Goal: Find specific page/section: Find specific page/section

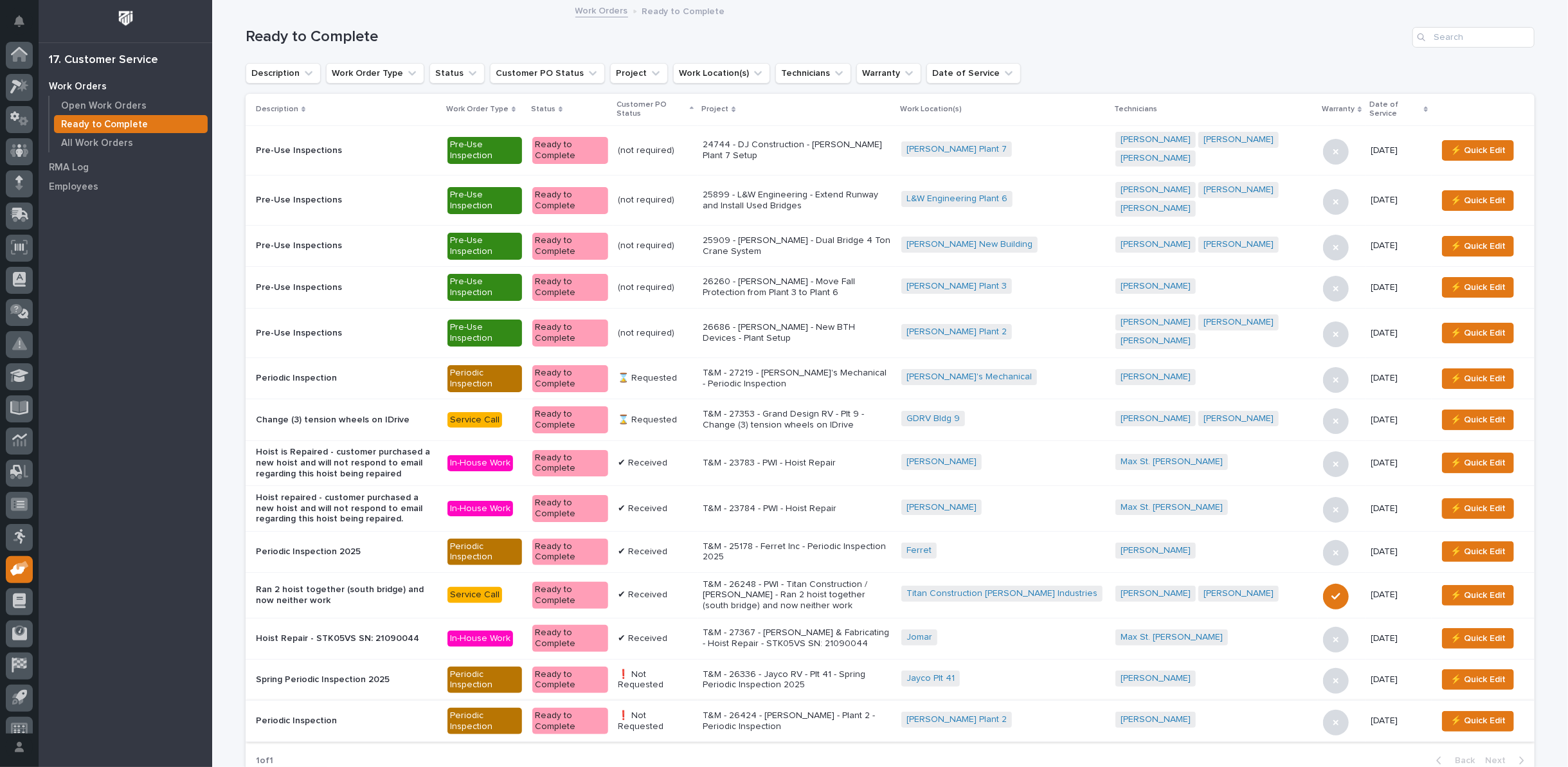
scroll to position [14, 0]
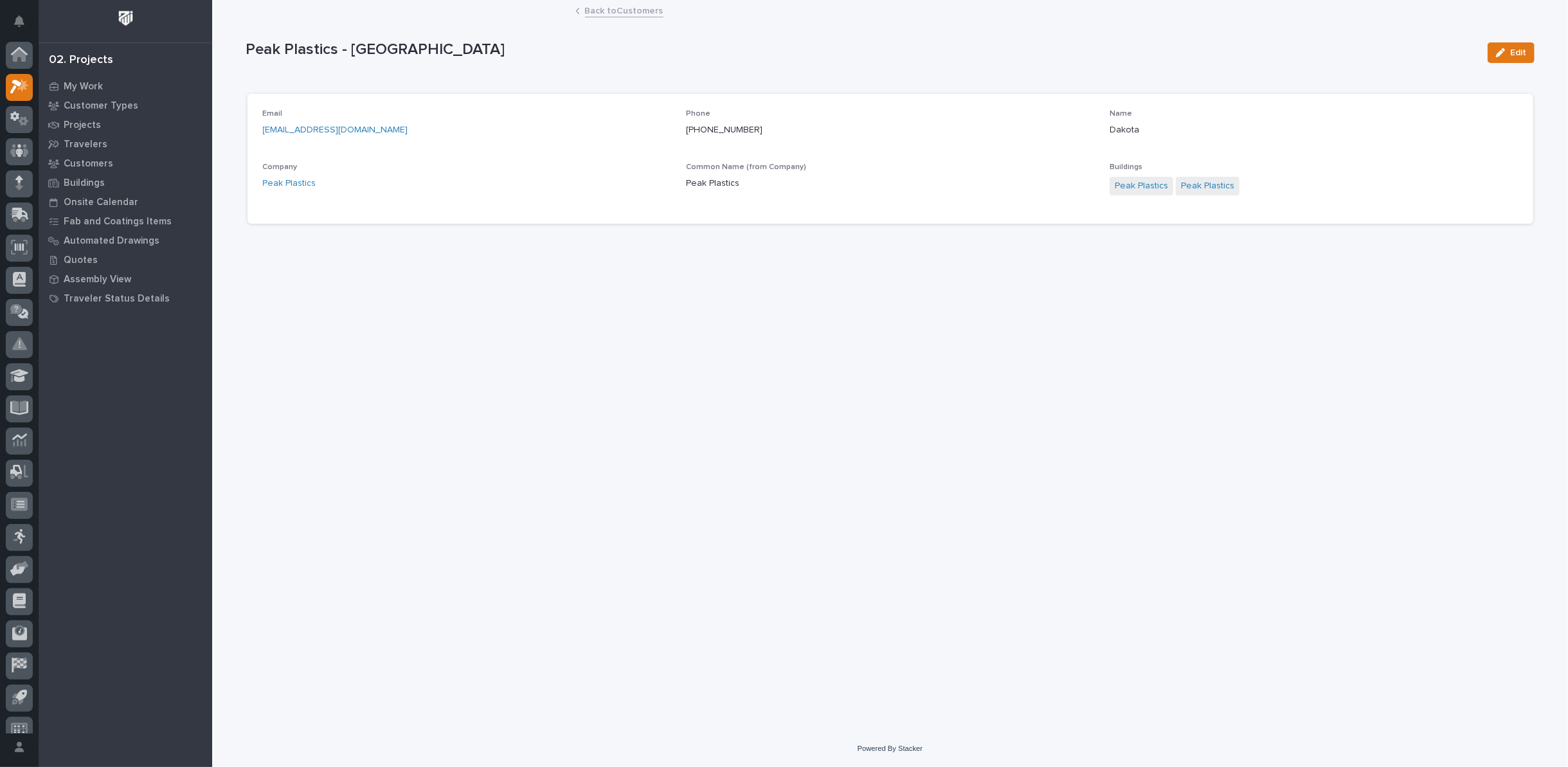
scroll to position [14, 0]
click at [634, 10] on link "Back to Customers" at bounding box center [623, 10] width 78 height 15
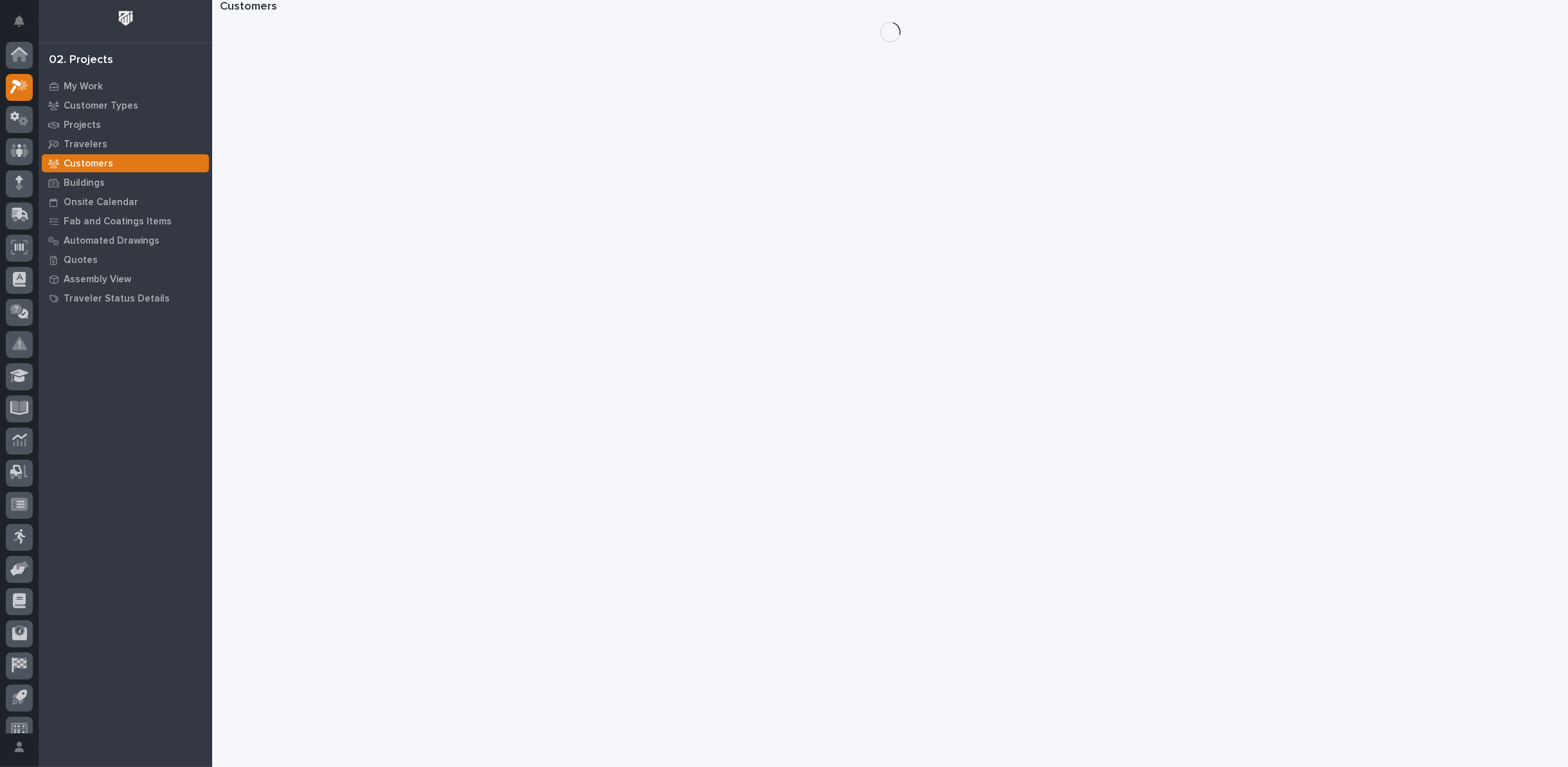
scroll to position [14, 0]
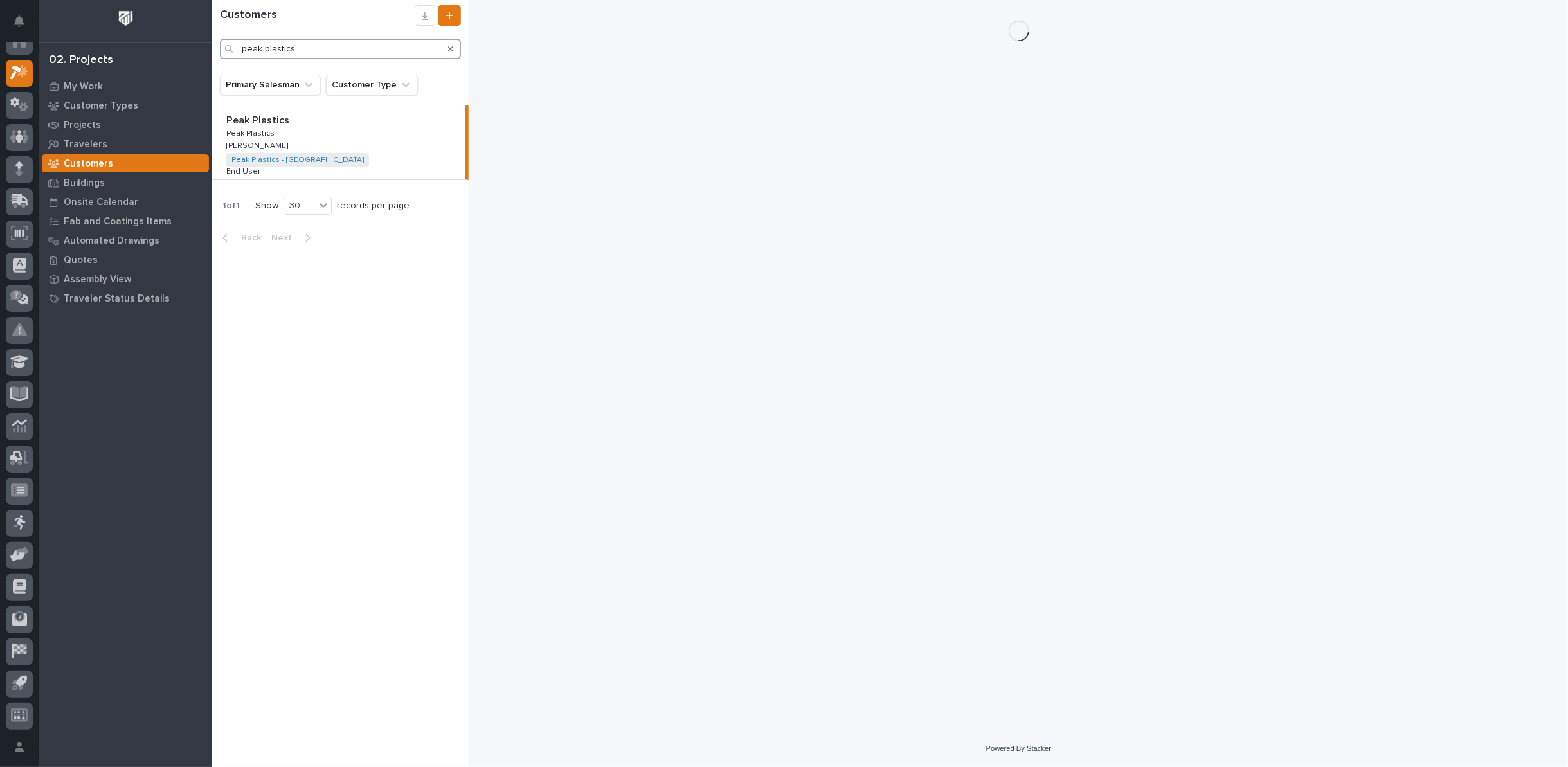
click at [0, 52] on html "My Settings Log Out 02. Projects My Work Customer Types Projects Travelers Cust…" at bounding box center [784, 384] width 1568 height 767
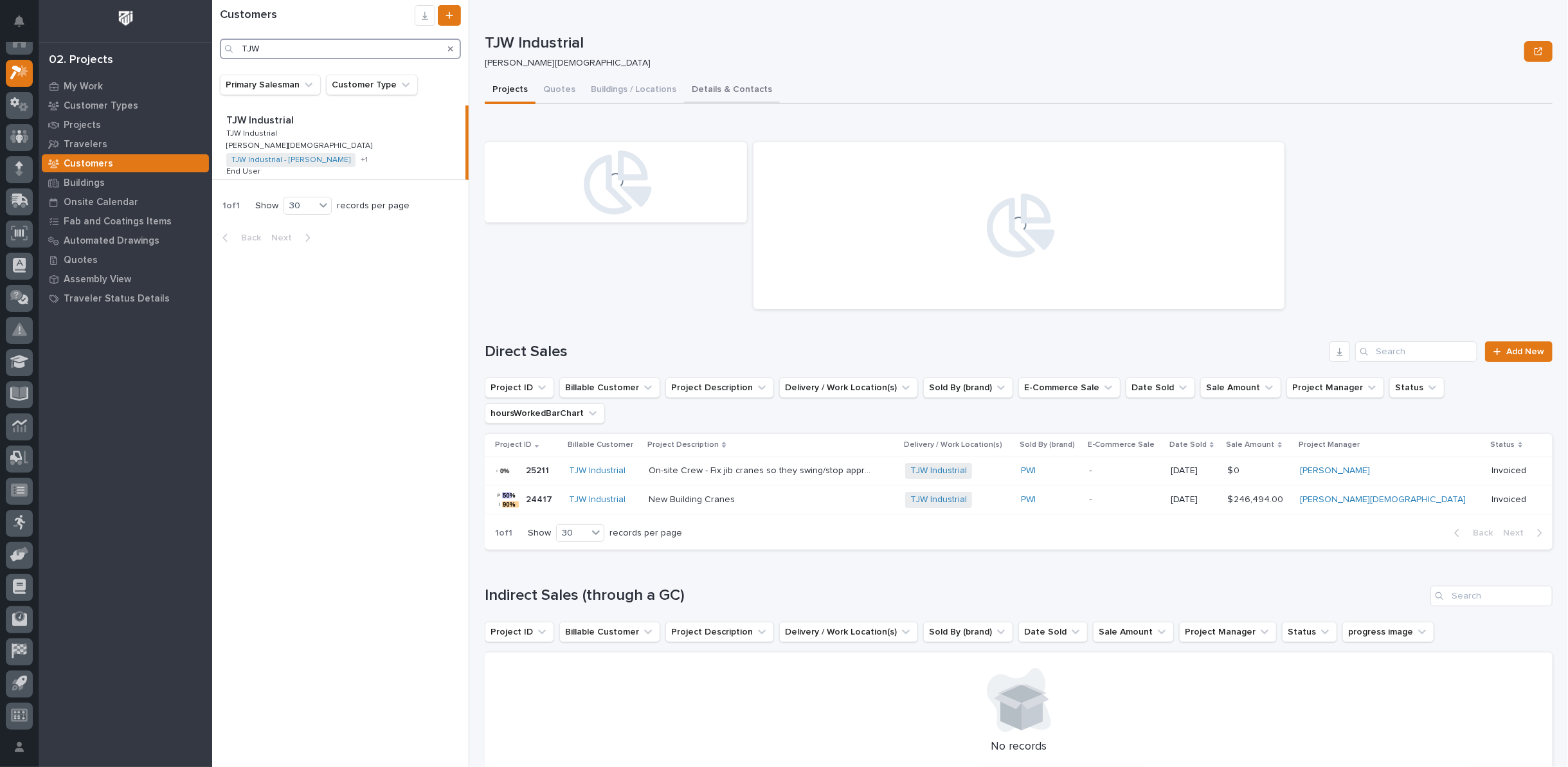
type input "TJW"
click at [710, 88] on button "Details & Contacts" at bounding box center [731, 90] width 95 height 27
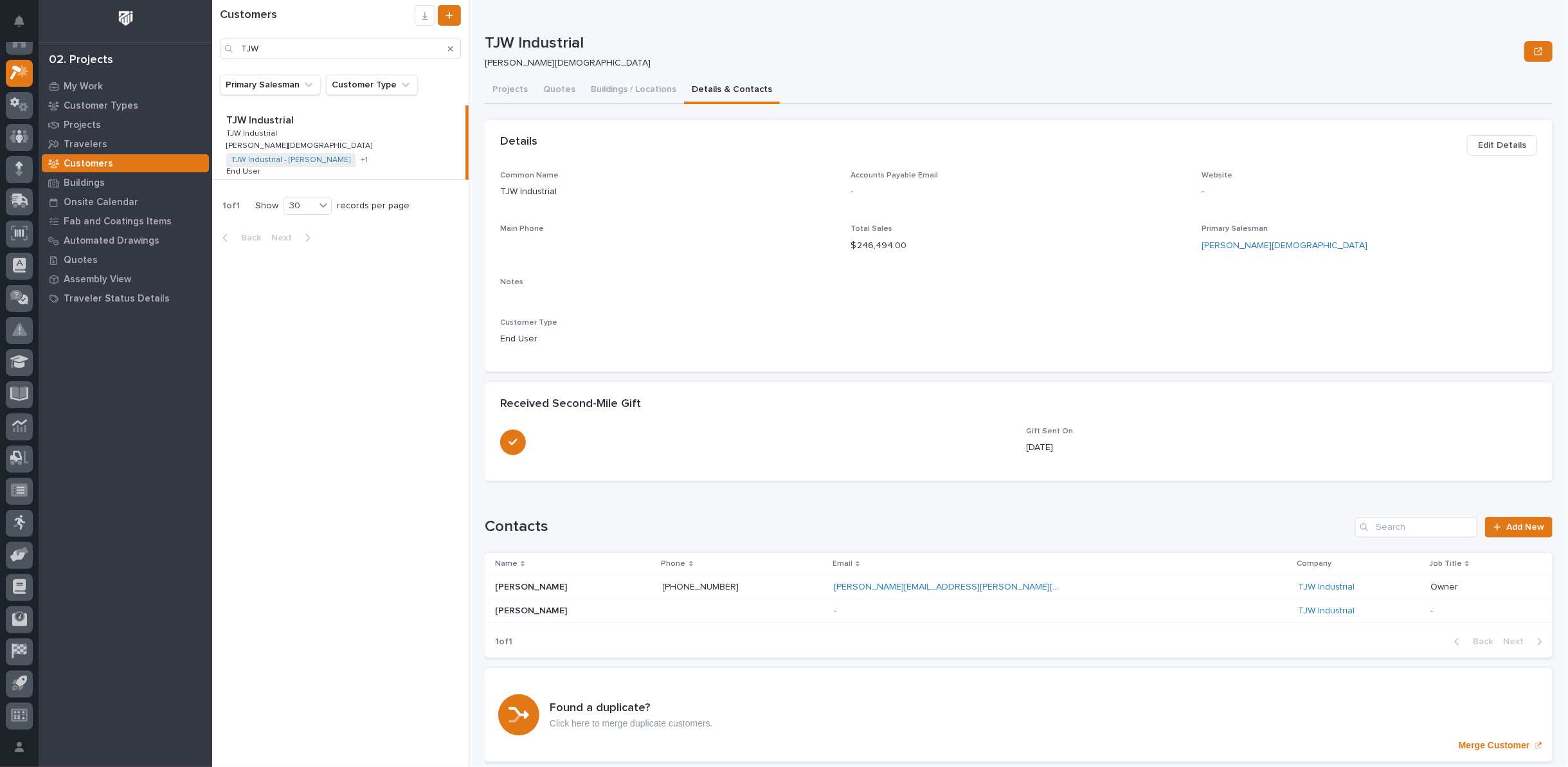
click at [517, 585] on p "Juan Arambula, Jr" at bounding box center [532, 586] width 75 height 14
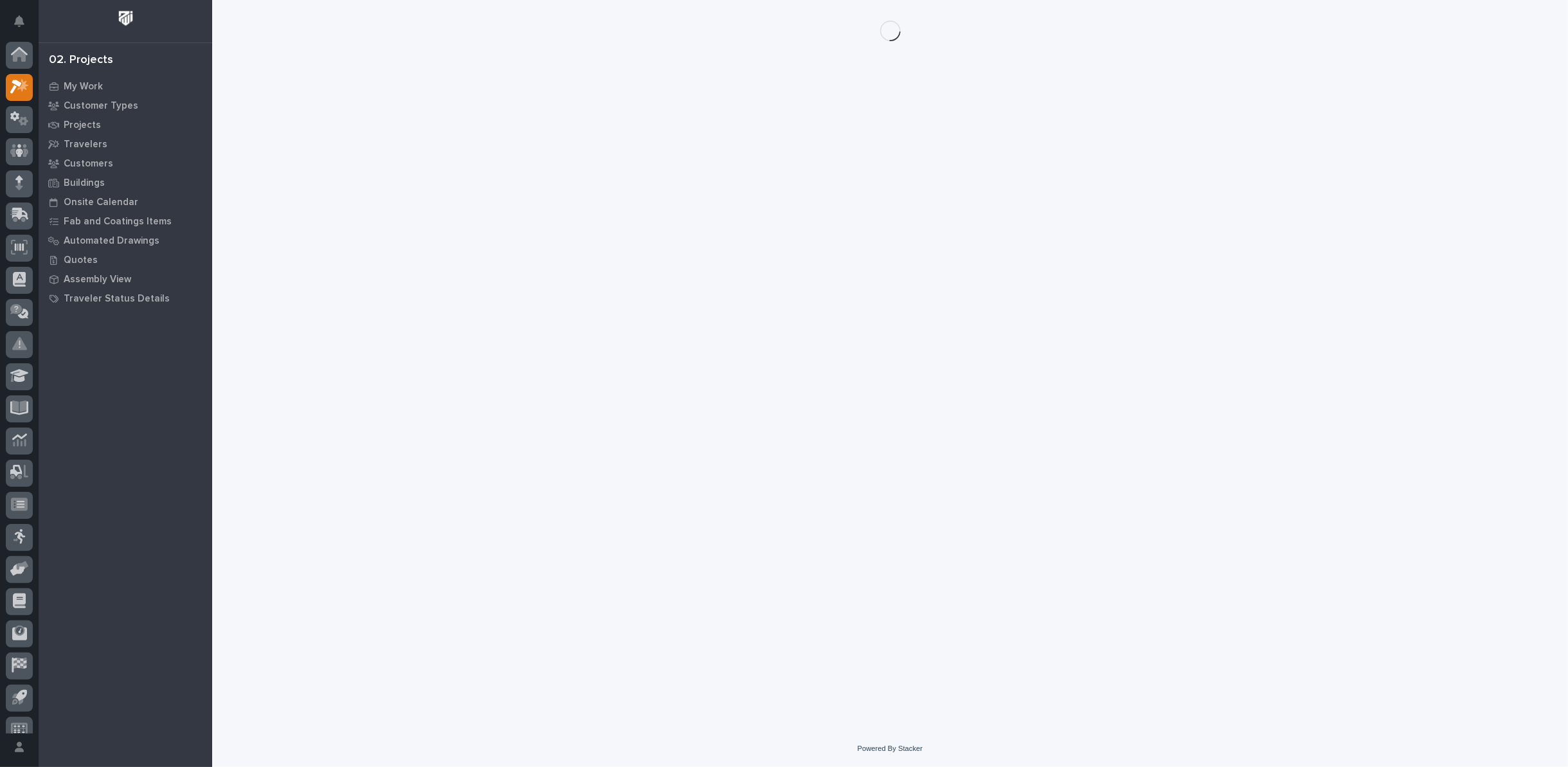
scroll to position [14, 0]
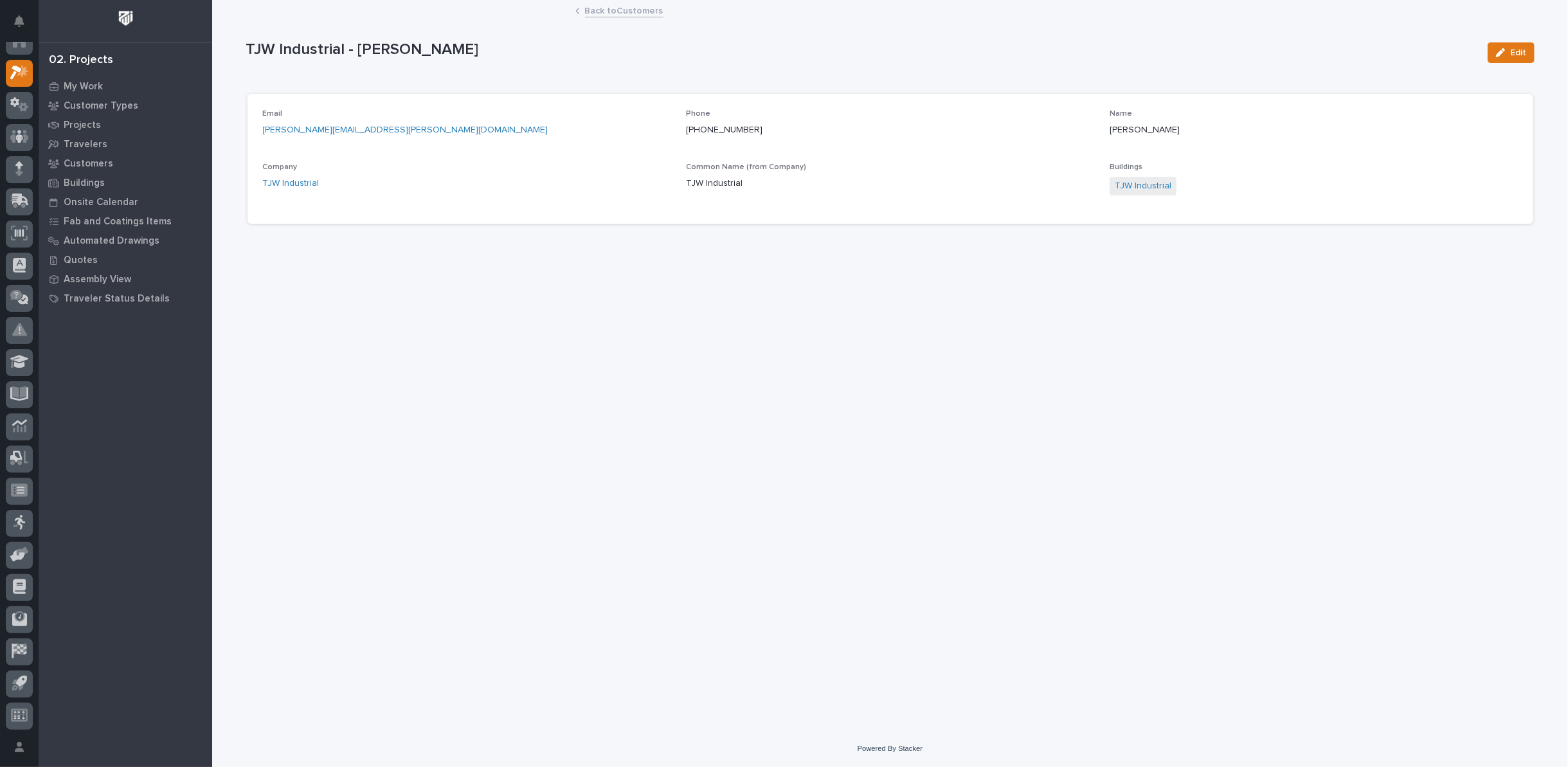
click at [606, 10] on link "Back to Customers" at bounding box center [623, 10] width 78 height 15
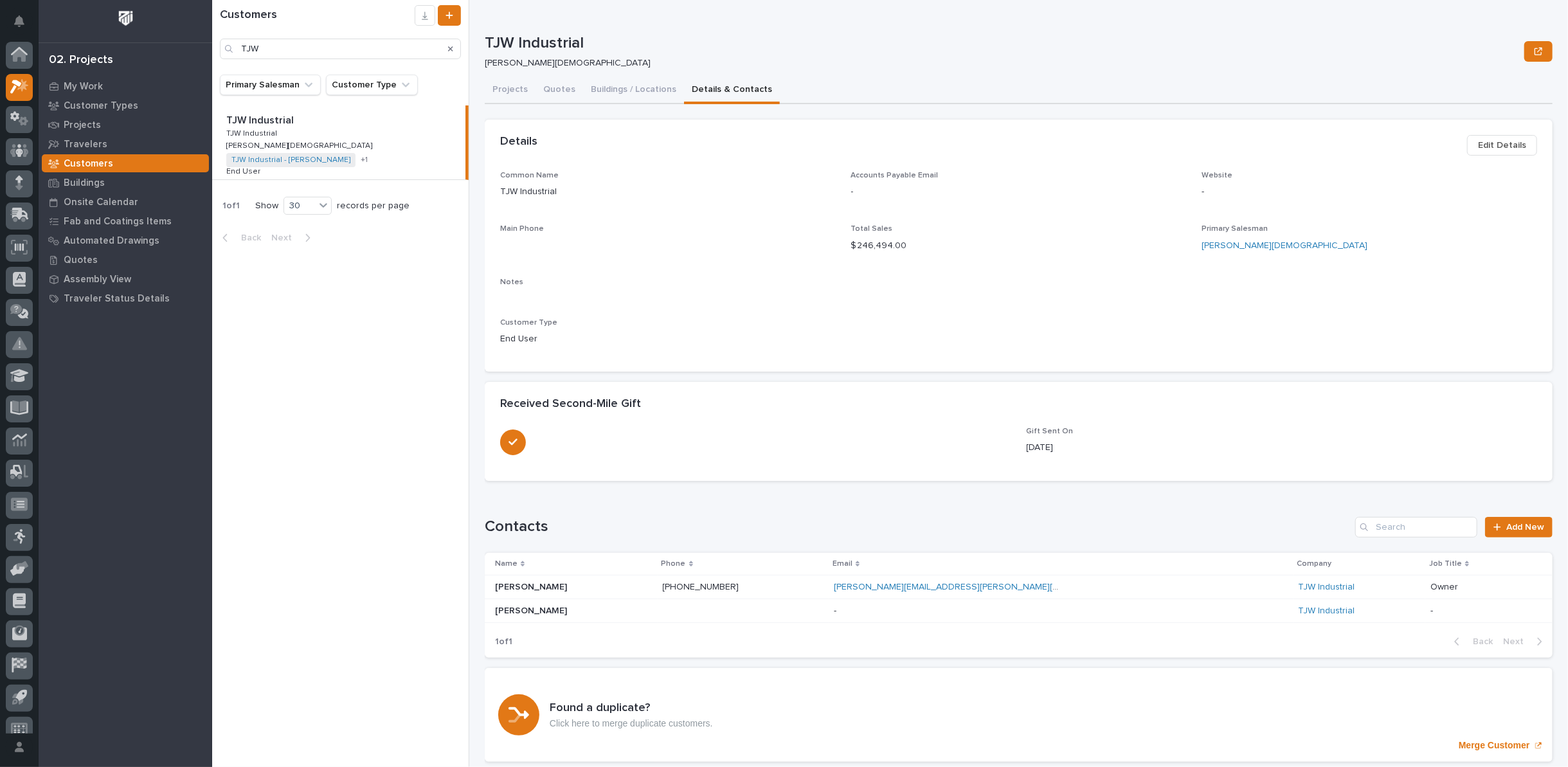
scroll to position [14, 0]
drag, startPoint x: 288, startPoint y: 49, endPoint x: 170, endPoint y: 55, distance: 118.2
click at [212, 55] on div "**********" at bounding box center [890, 384] width 1356 height 767
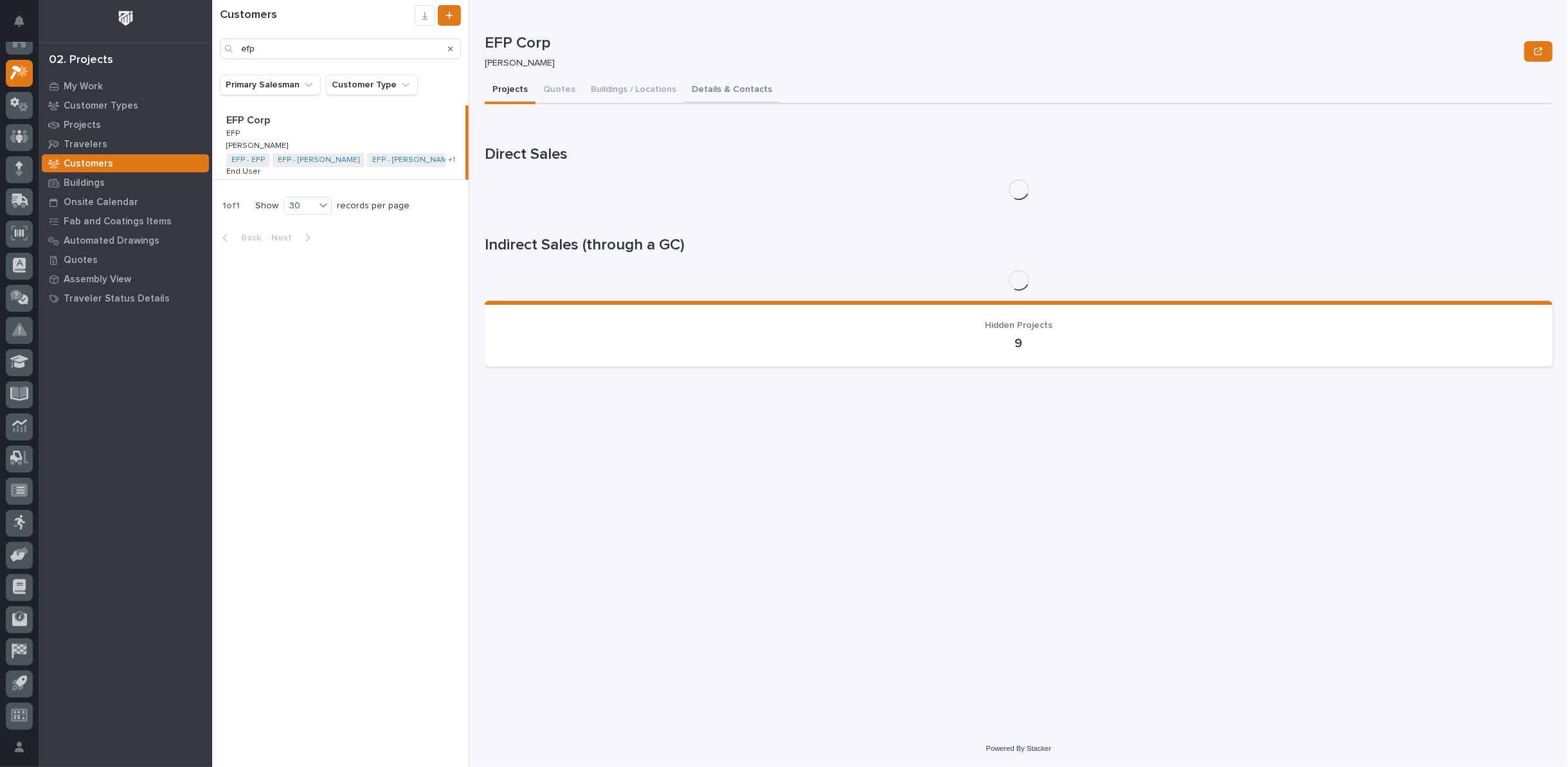
click at [727, 89] on button "Details & Contacts" at bounding box center [731, 90] width 95 height 27
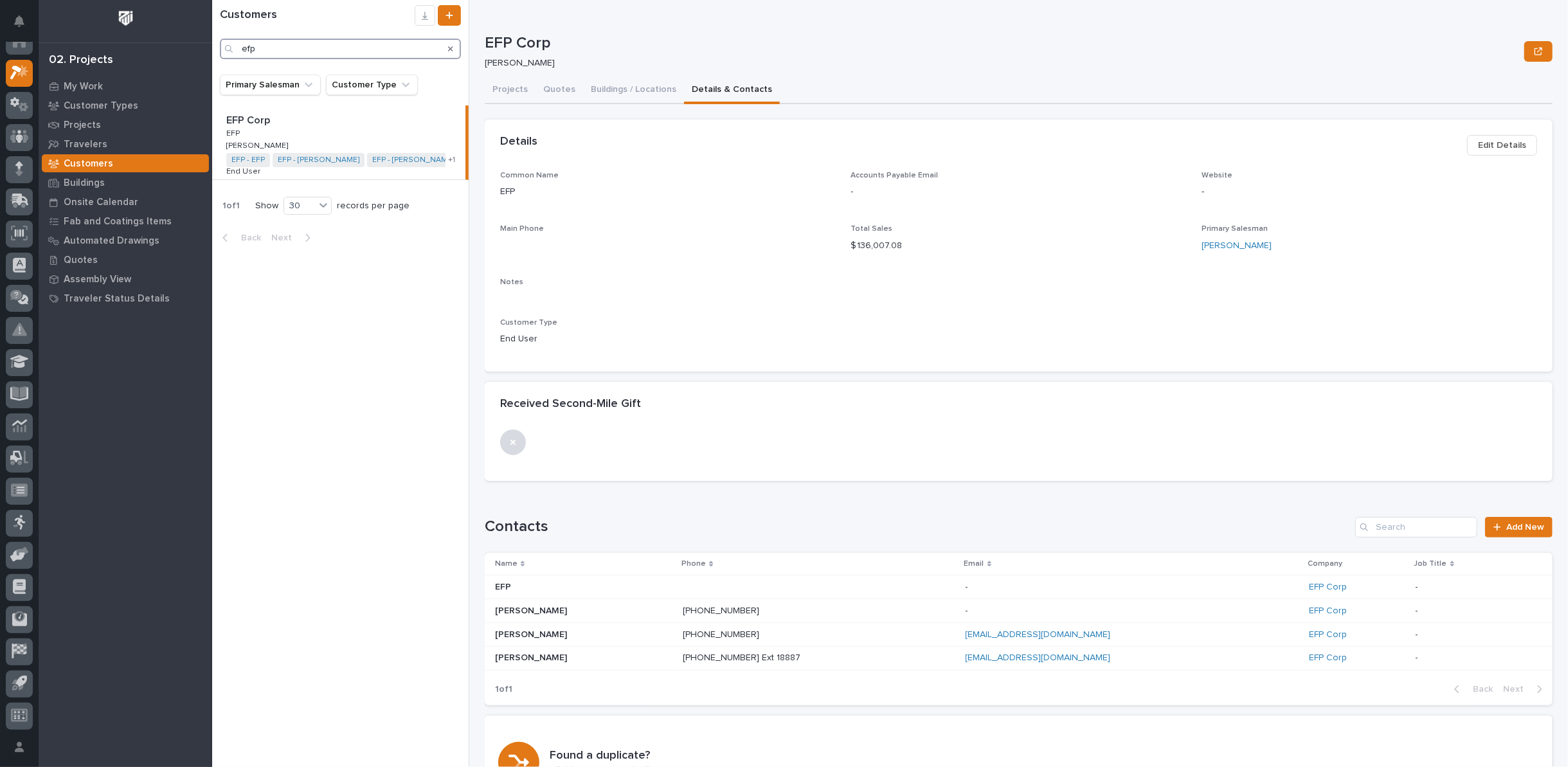
drag, startPoint x: 309, startPoint y: 48, endPoint x: 131, endPoint y: 59, distance: 178.3
click at [212, 59] on div "**********" at bounding box center [890, 384] width 1356 height 767
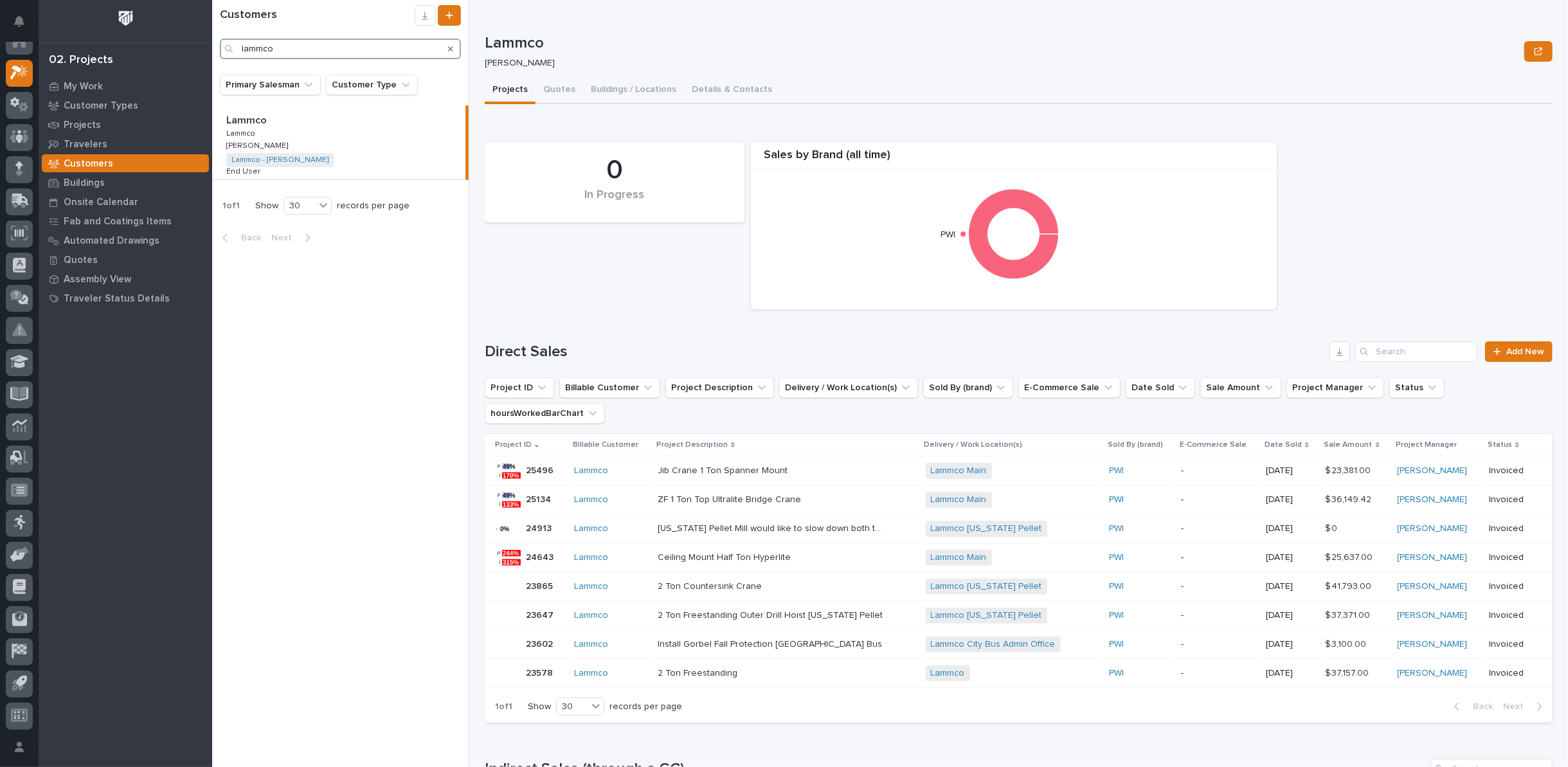
type input "lammco"
click at [643, 83] on button "Buildings / Locations" at bounding box center [634, 90] width 101 height 27
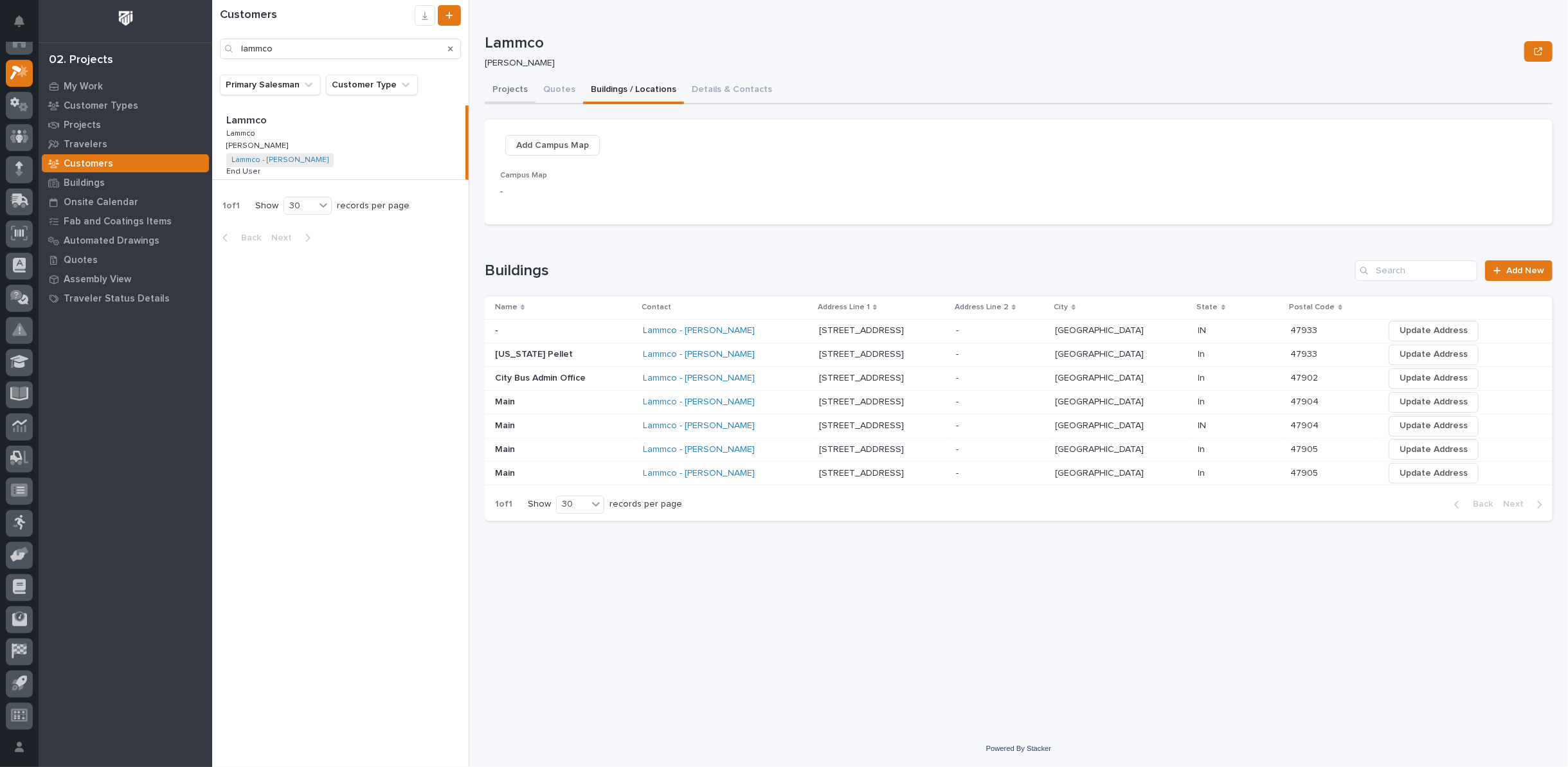
click at [510, 89] on button "Projects" at bounding box center [509, 90] width 51 height 27
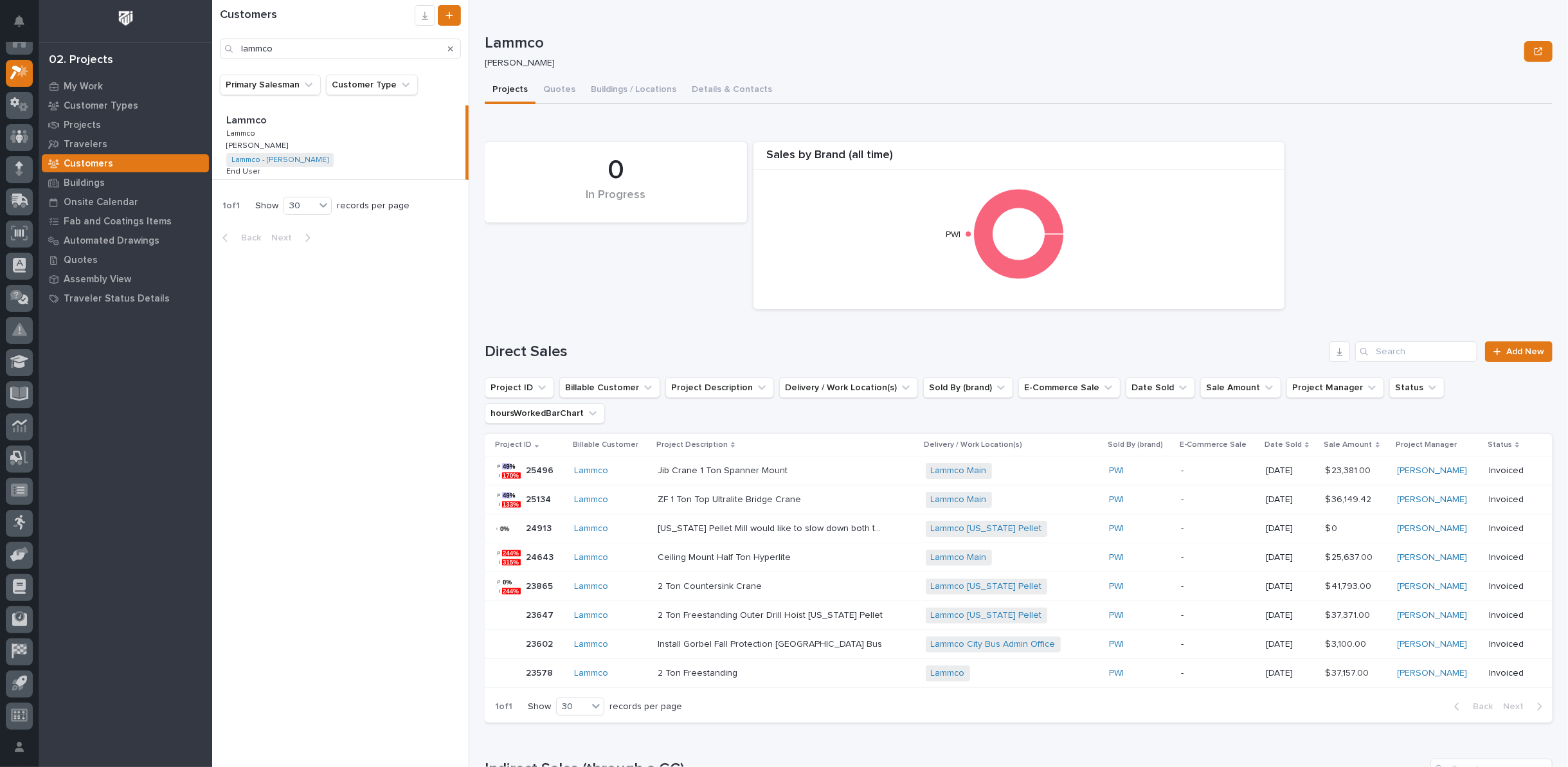
click at [633, 91] on button "Buildings / Locations" at bounding box center [634, 90] width 101 height 27
